Goal: Register for event/course

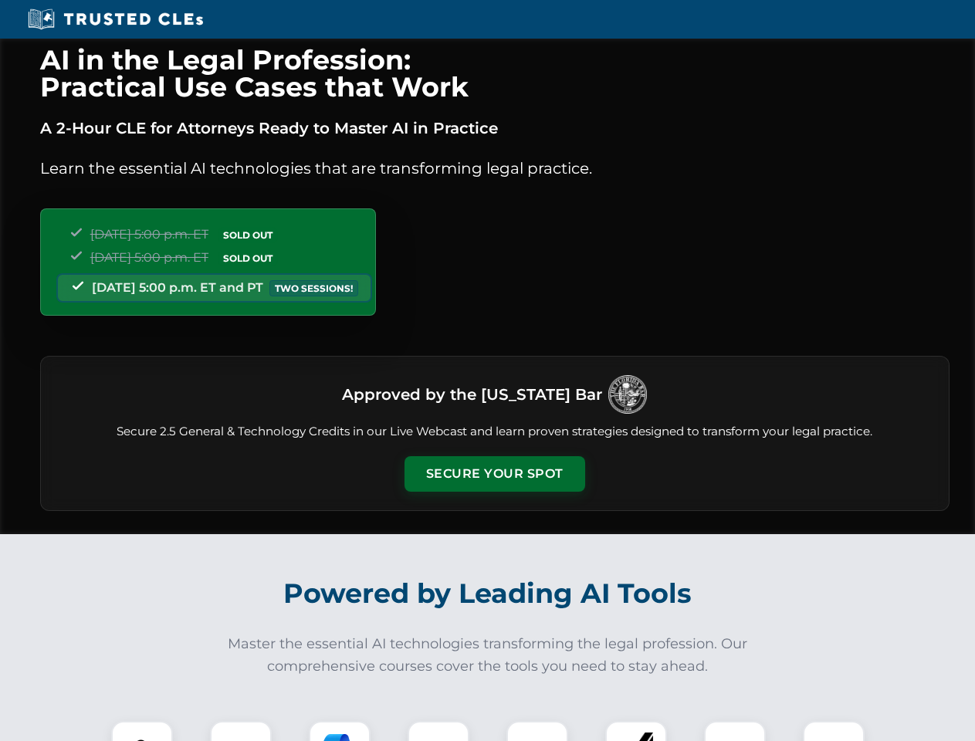
click at [494, 474] on button "Secure Your Spot" at bounding box center [495, 474] width 181 height 36
click at [142, 731] on img at bounding box center [142, 752] width 45 height 45
click at [241, 731] on div at bounding box center [241, 752] width 62 height 62
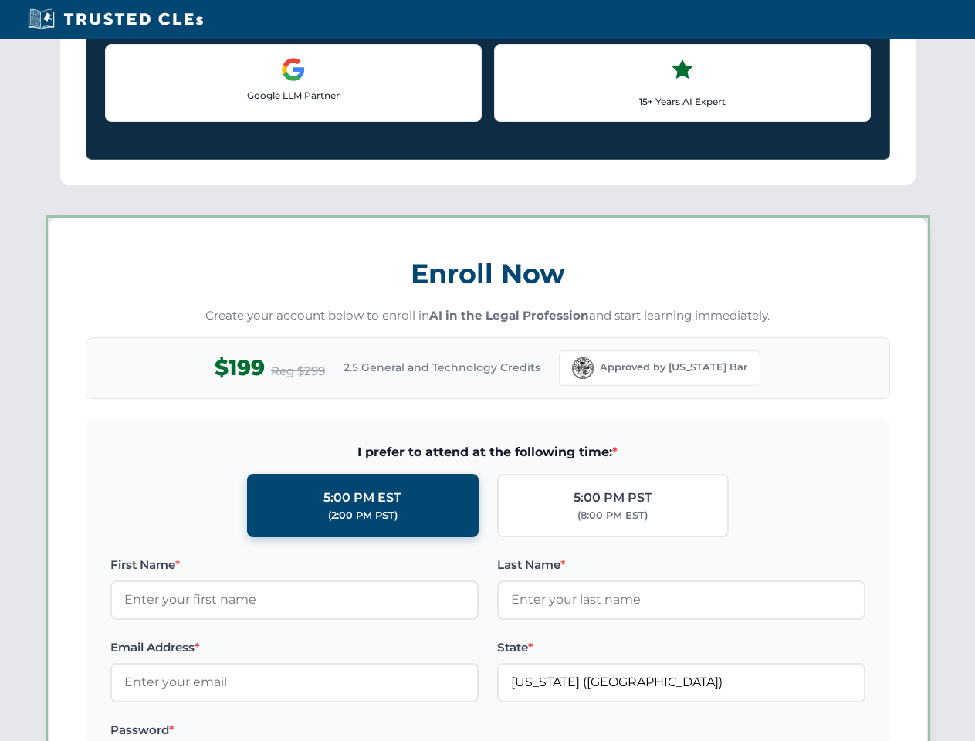
click at [340, 731] on div "AI in the Legal Profession: Practical Use Cases that Work A 2-Hour CLE for Atto…" at bounding box center [487, 723] width 975 height 3613
